Goal: Task Accomplishment & Management: Use online tool/utility

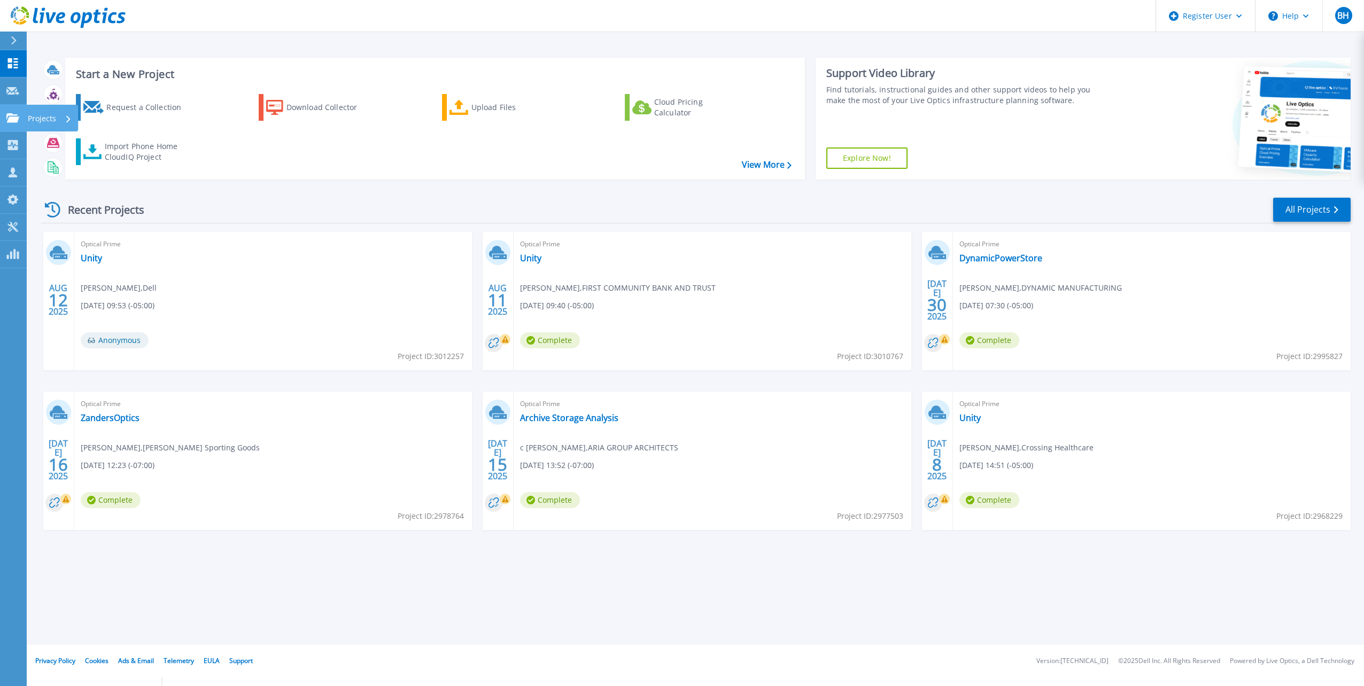
click at [2, 122] on link "Projects Projects" at bounding box center [13, 118] width 27 height 27
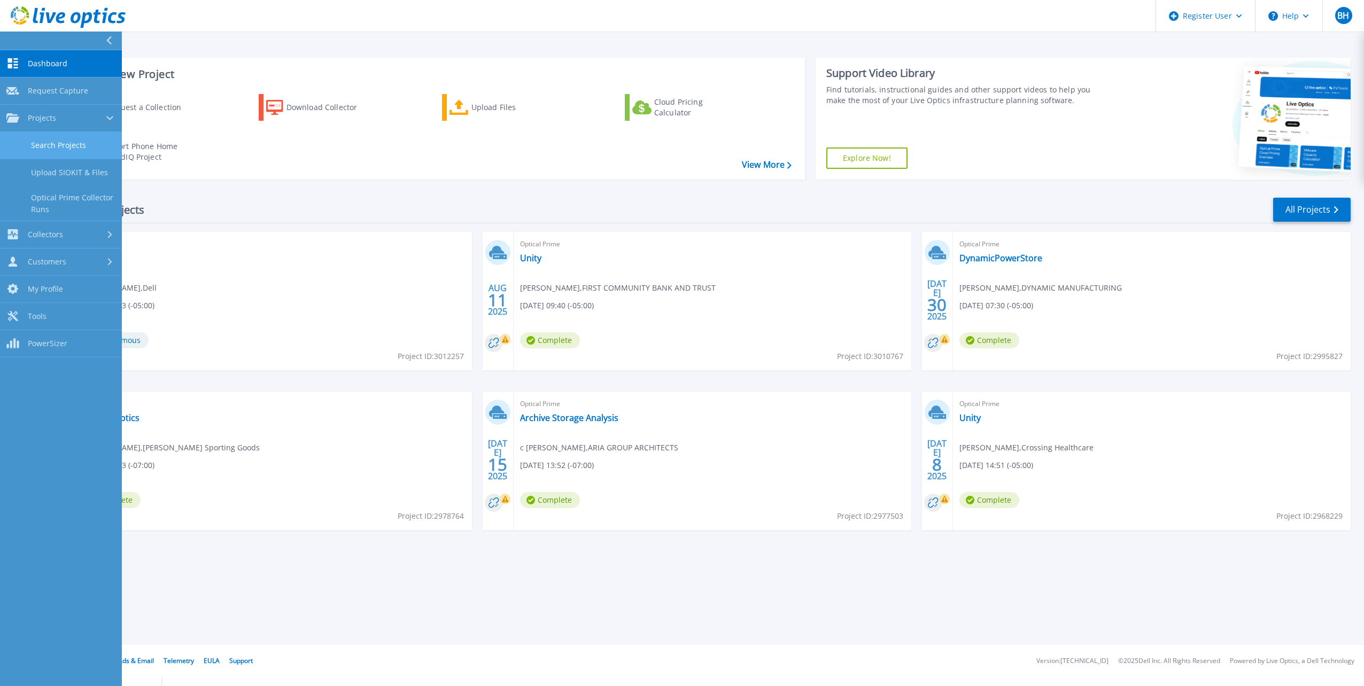
click at [36, 137] on link "Search Projects" at bounding box center [61, 145] width 122 height 27
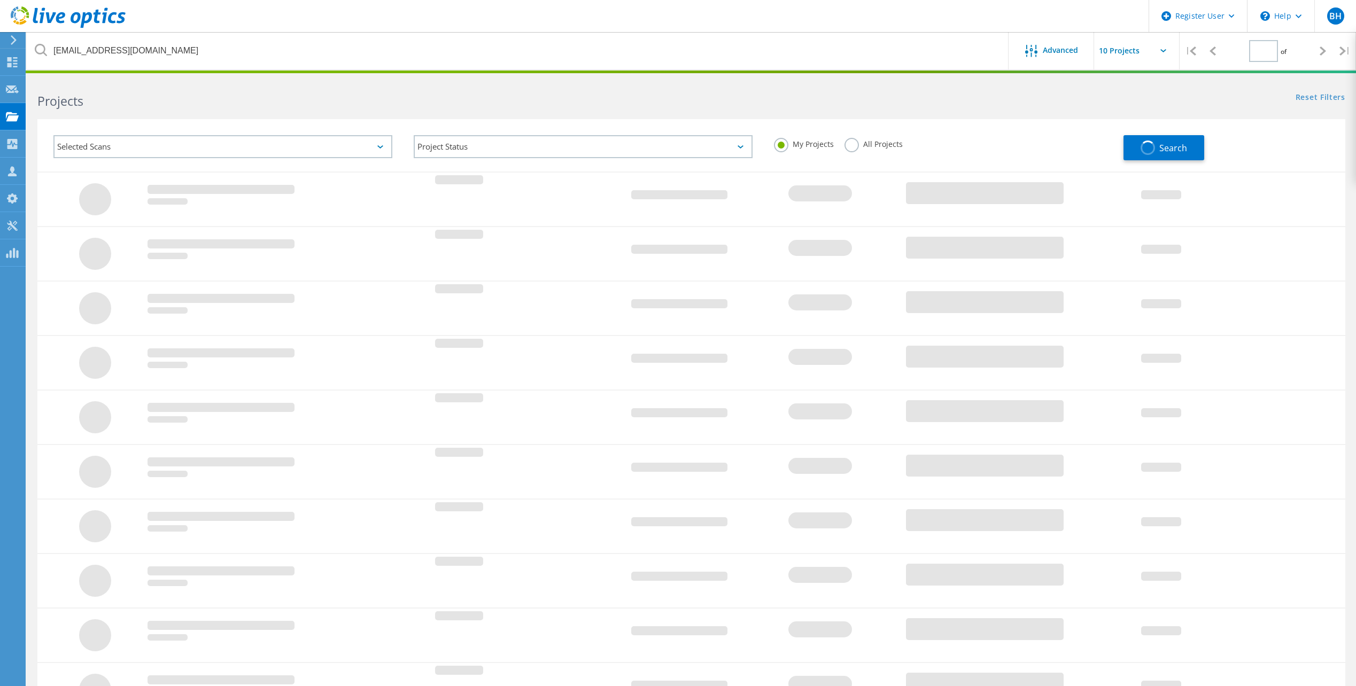
type input "1"
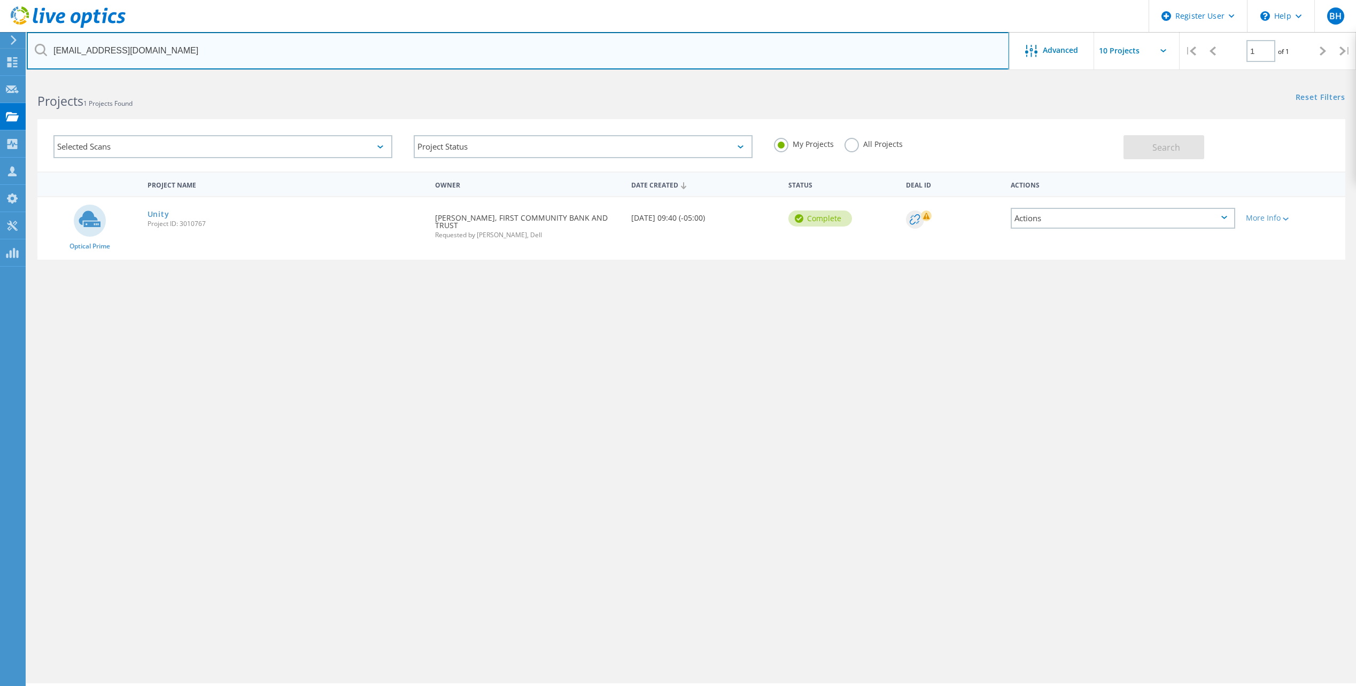
click at [142, 48] on input "[EMAIL_ADDRESS][DOMAIN_NAME]" at bounding box center [518, 50] width 983 height 37
paste input "[PERSON_NAME][EMAIL_ADDRESS][PERSON_NAME][DOMAIN_NAME]"
type input "[PERSON_NAME][EMAIL_ADDRESS][PERSON_NAME][DOMAIN_NAME]"
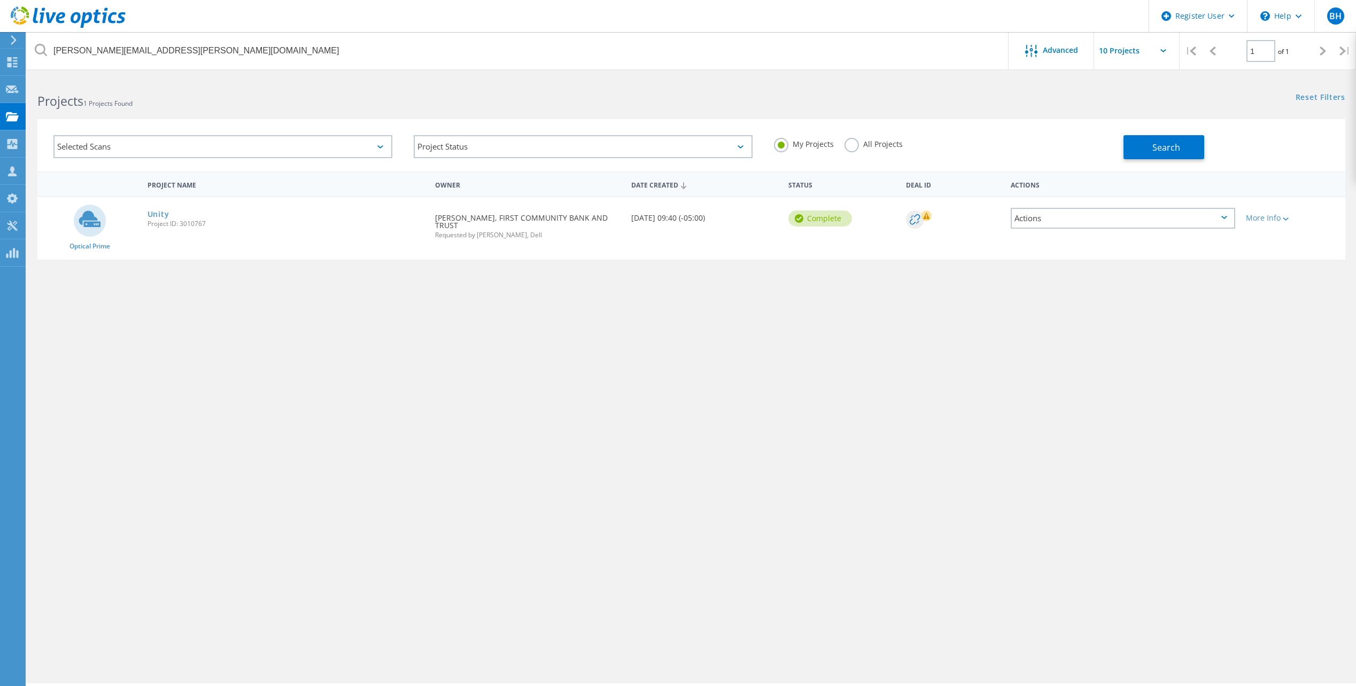
click at [855, 148] on label "All Projects" at bounding box center [874, 143] width 58 height 10
click at [0, 0] on input "All Projects" at bounding box center [0, 0] width 0 height 0
click at [1140, 148] on button "Search" at bounding box center [1164, 147] width 81 height 24
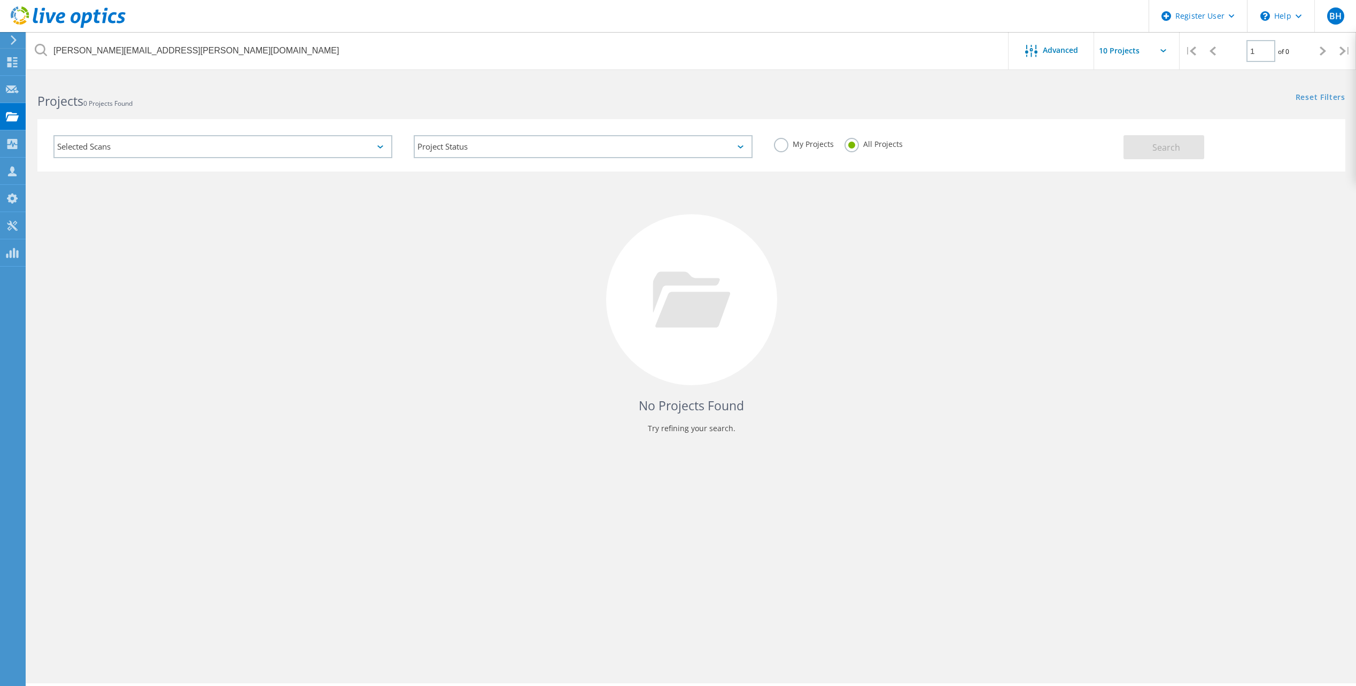
click at [283, 91] on div "Projects 0 Projects Found" at bounding box center [359, 92] width 664 height 28
click at [385, 328] on div "No Projects Found Try refining your search." at bounding box center [691, 310] width 1308 height 276
